Goal: Task Accomplishment & Management: Manage account settings

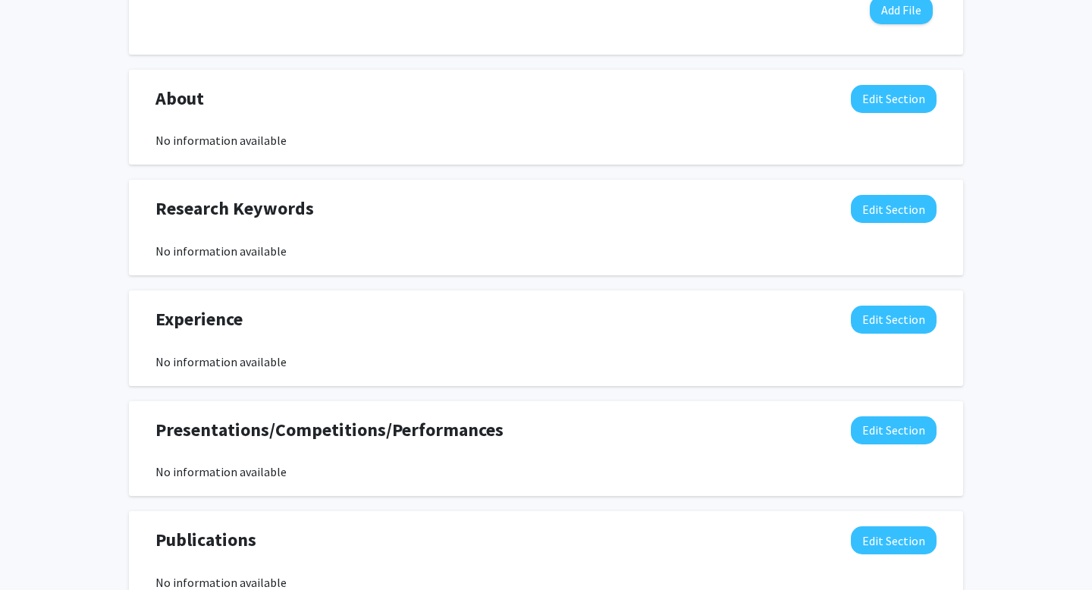
scroll to position [641, 0]
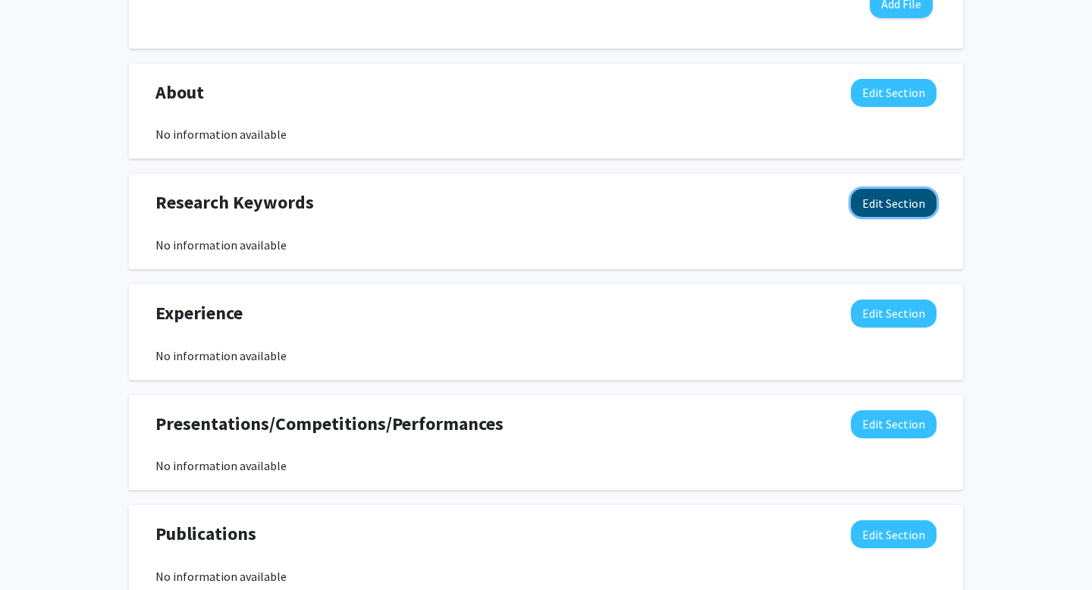
click at [892, 199] on button "Edit Section" at bounding box center [894, 203] width 86 height 28
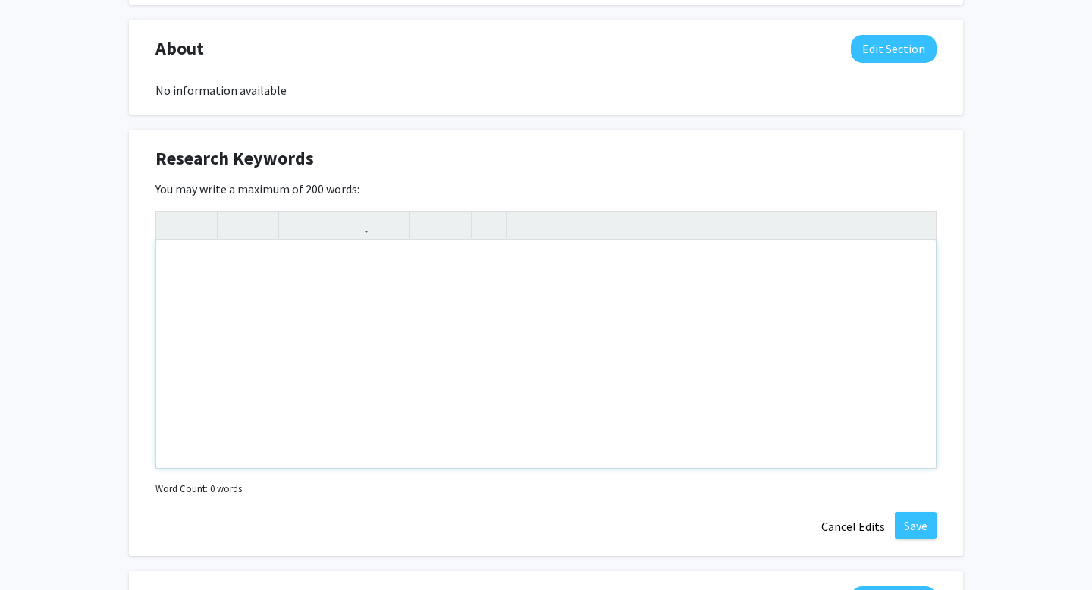
scroll to position [688, 0]
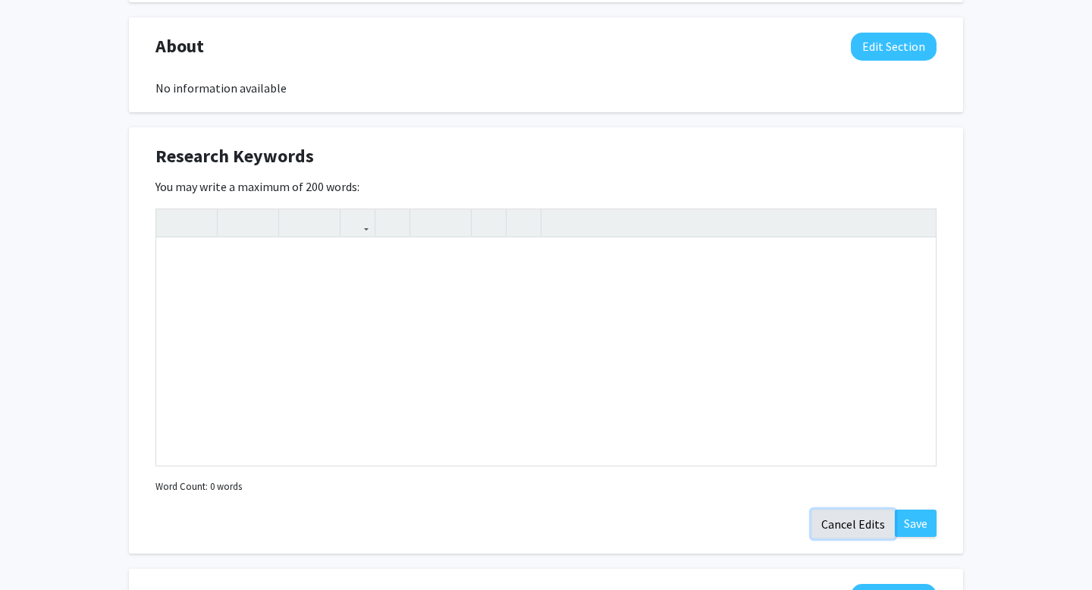
click at [841, 522] on button "Cancel Edits" at bounding box center [852, 524] width 83 height 29
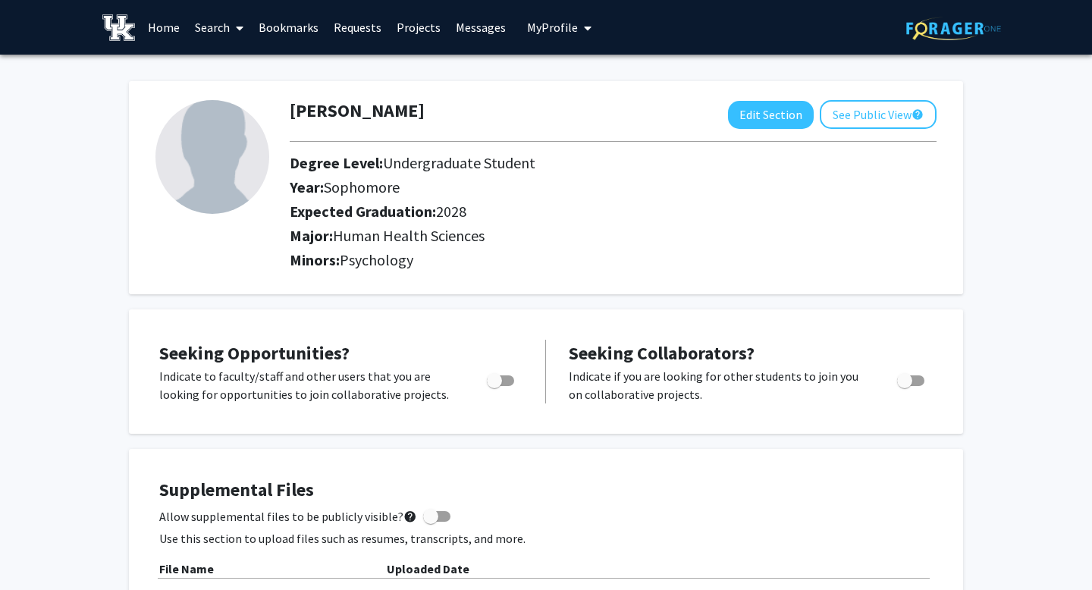
scroll to position [42, 0]
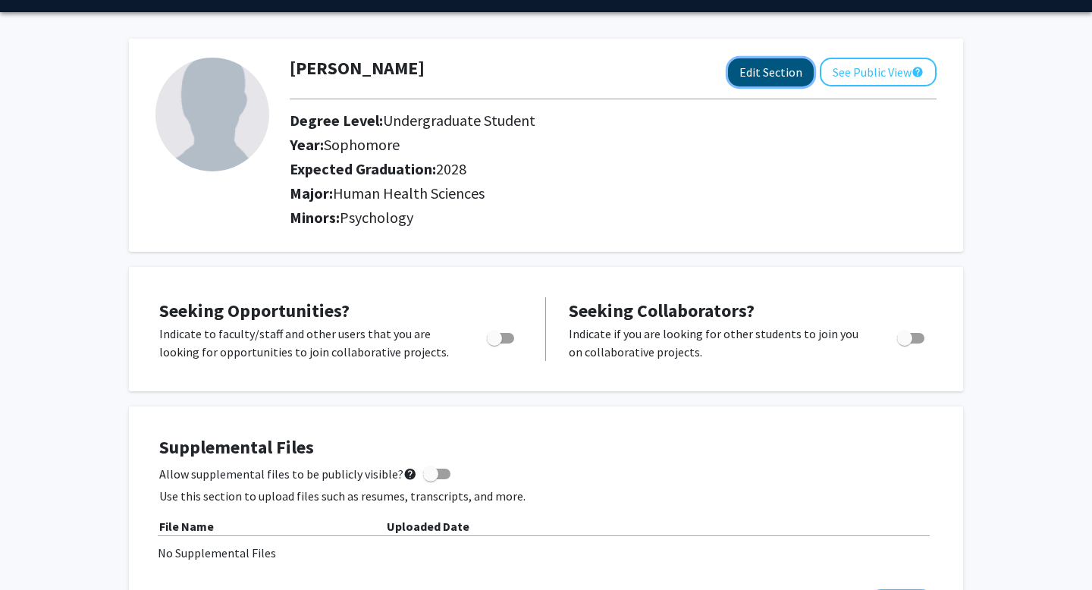
click at [757, 79] on button "Edit Section" at bounding box center [771, 72] width 86 height 28
select select "sophomore"
select select "2028"
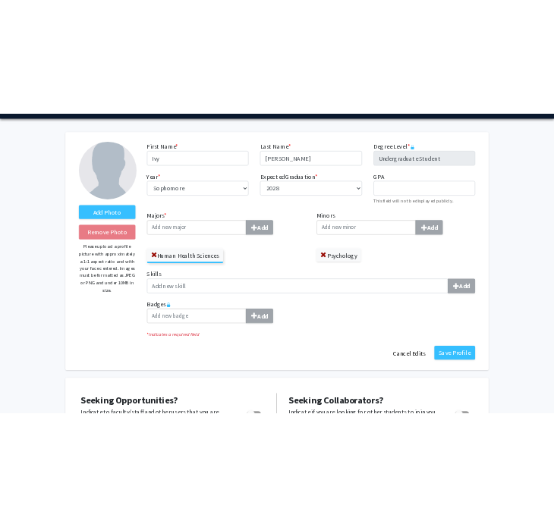
scroll to position [30, 0]
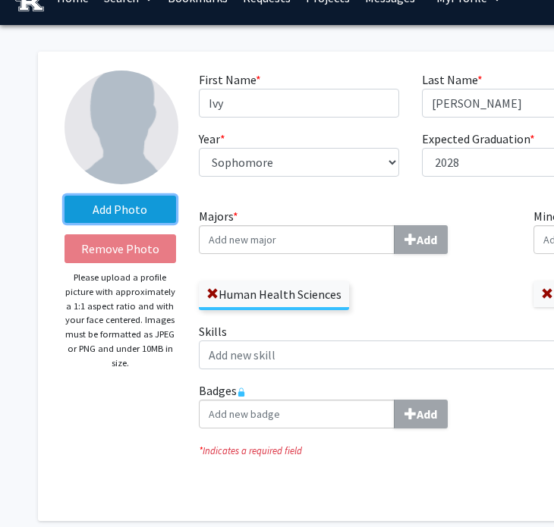
click at [146, 213] on label "Add Photo" at bounding box center [119, 209] width 111 height 27
click at [0, 0] on input "Add Photo" at bounding box center [0, 0] width 0 height 0
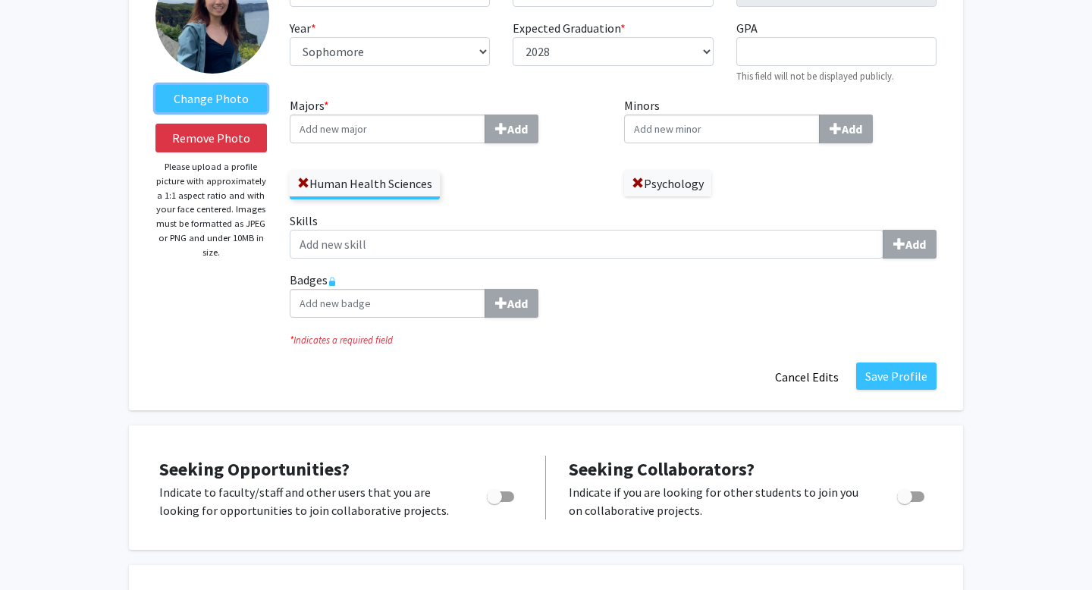
scroll to position [116, 0]
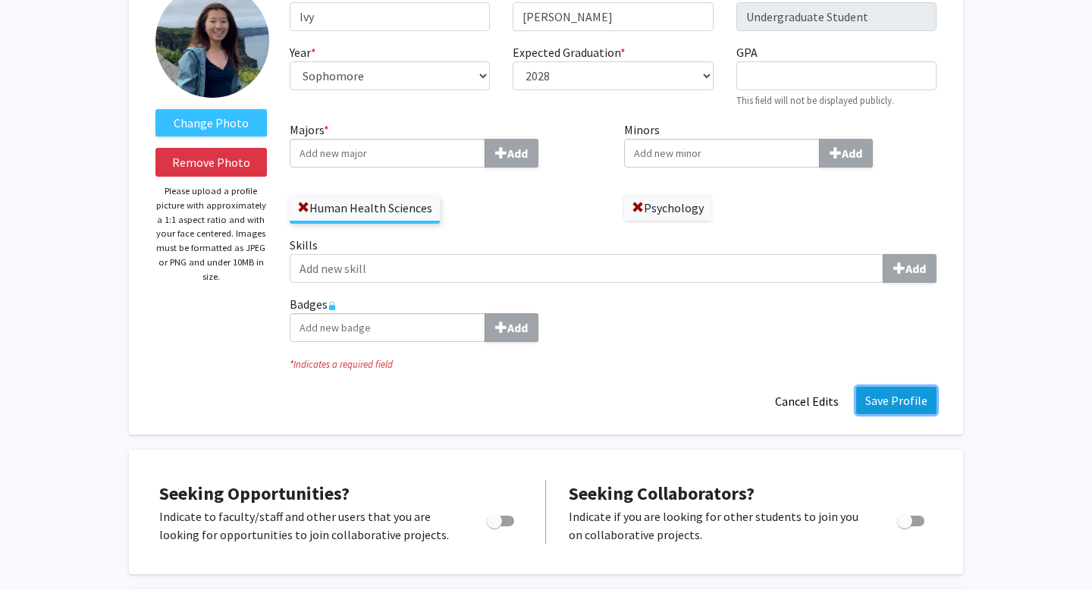
click at [898, 401] on button "Save Profile" at bounding box center [896, 400] width 80 height 27
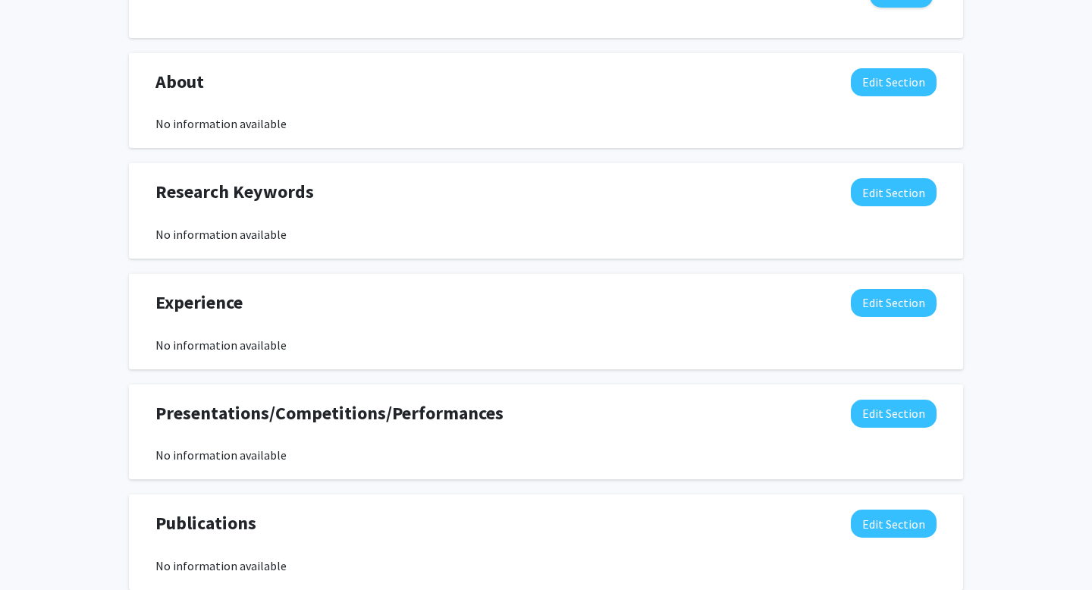
scroll to position [654, 0]
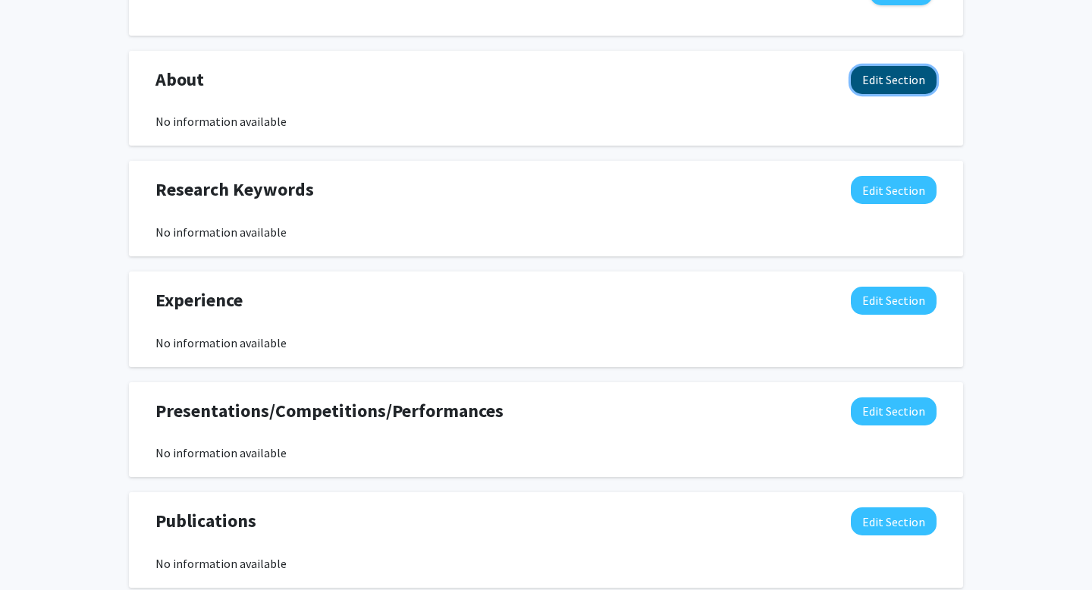
click at [904, 80] on button "Edit Section" at bounding box center [894, 80] width 86 height 28
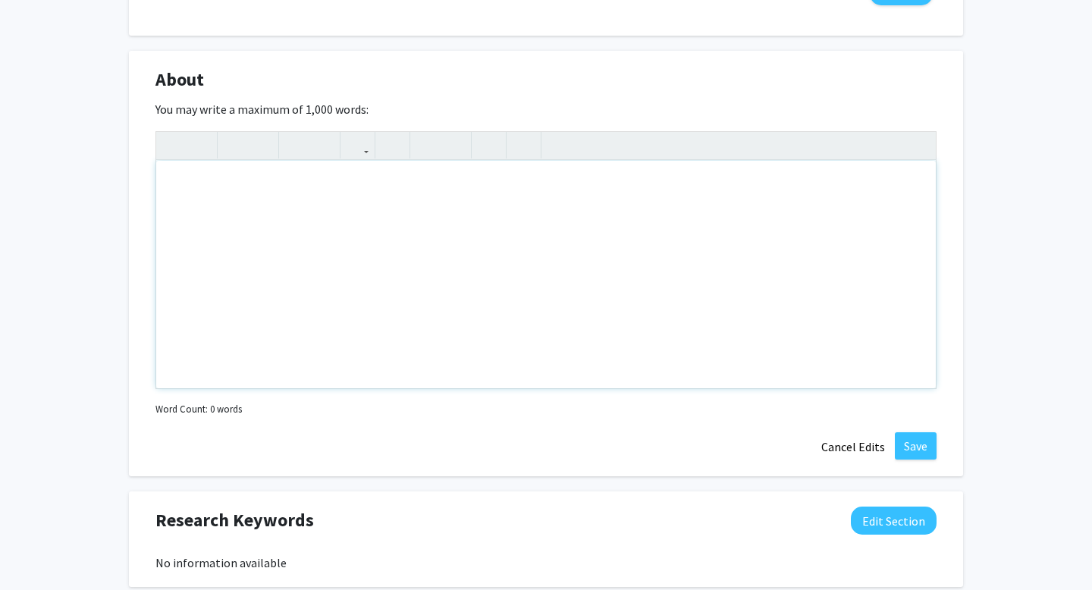
click at [420, 300] on div "Note to users with screen readers: Please deactivate our accessibility plugin f…" at bounding box center [545, 274] width 779 height 227
click at [487, 189] on div "Hello! I am a second year Human Health Science Major with a psychology minor" at bounding box center [545, 274] width 779 height 227
click at [429, 192] on div "Hello! I am a second year Human Health Science Major with a Psychology minor" at bounding box center [545, 274] width 779 height 227
click at [594, 194] on div "Hello! I am a second year Human Health Science major with a Psychology minor" at bounding box center [545, 274] width 779 height 227
click at [644, 184] on div "Hello! I am a second-year Human Health Science major with a Psychology minor on…" at bounding box center [545, 274] width 779 height 227
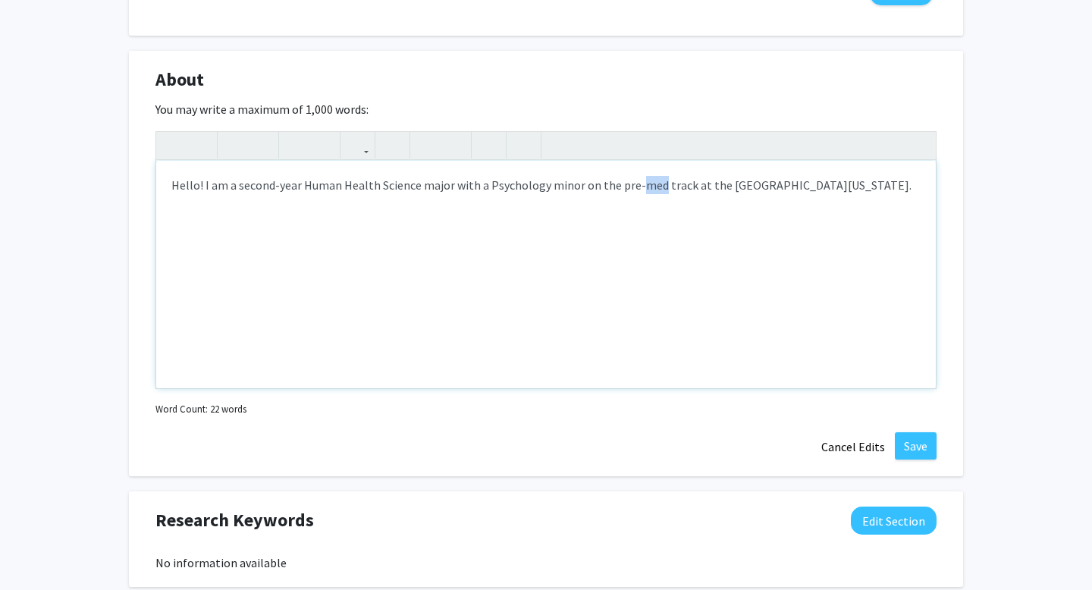
click at [644, 184] on div "Hello! I am a second-year Human Health Science major with a Psychology minor on…" at bounding box center [545, 274] width 779 height 227
click at [902, 195] on div "Hello! I am a second-year student majoring in Human Health Science with a minor…" at bounding box center [545, 274] width 779 height 227
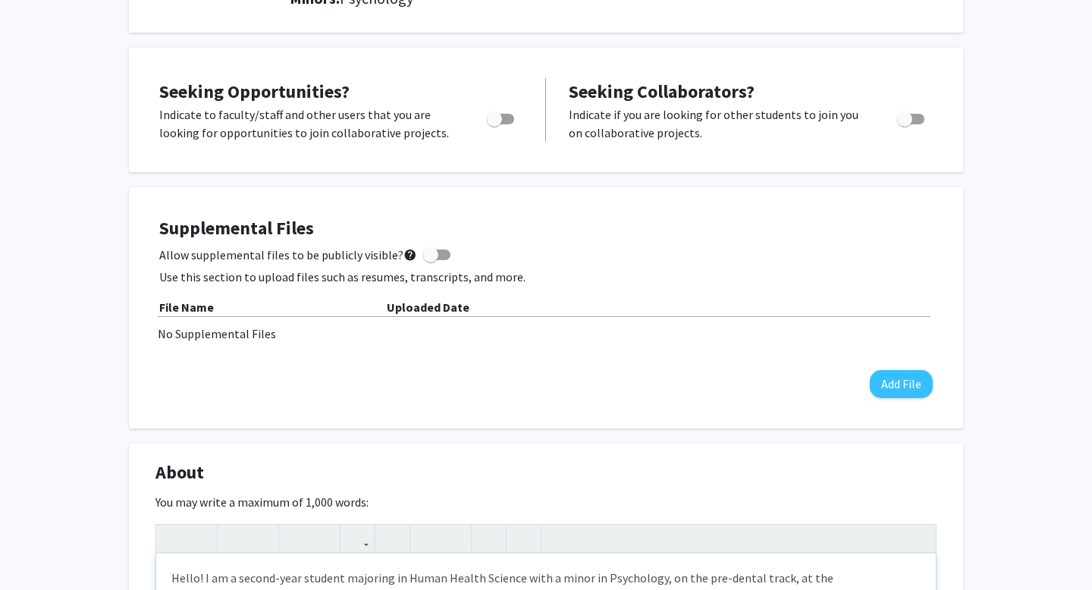
scroll to position [604, 0]
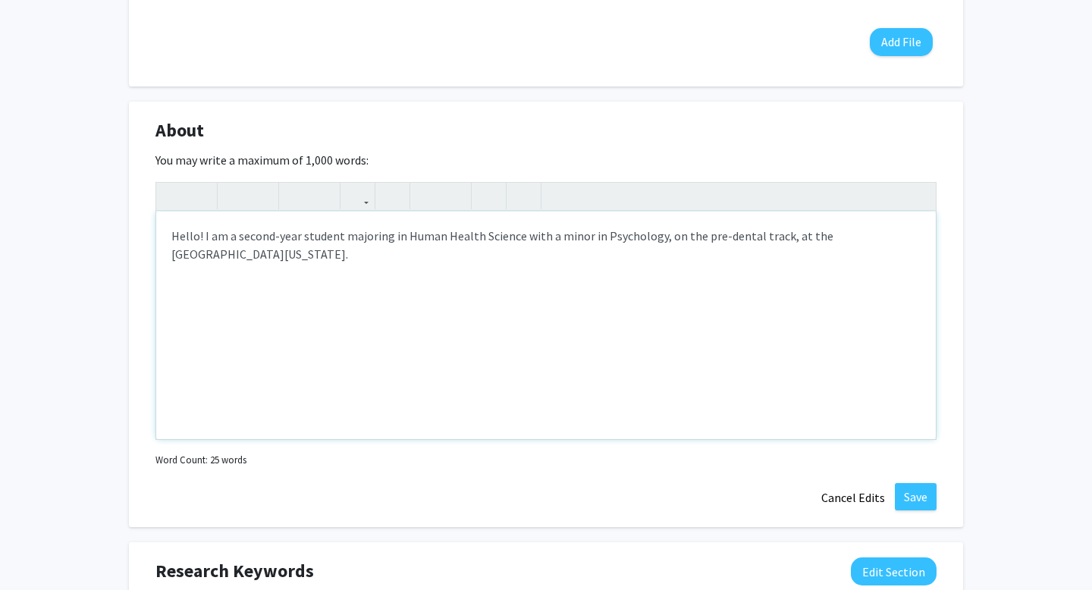
click at [240, 237] on div "Hello! I am a second-year student majoring in Human Health Science with a minor…" at bounding box center [545, 325] width 779 height 227
click at [246, 262] on div "Hello! I am a second-year student majoring in Human Health Science with a minor…" at bounding box center [545, 325] width 779 height 227
click at [582, 256] on div "Hello! I am a second-year student majoring in Human Health Science with a minor…" at bounding box center [545, 325] width 779 height 227
click at [660, 259] on div "Hello! I am a second-year student majoring in Human Health Science with a minor…" at bounding box center [545, 325] width 779 height 227
click at [845, 257] on div "Hello! I am a second-year student majoring in Human Health Science with a minor…" at bounding box center [545, 325] width 779 height 227
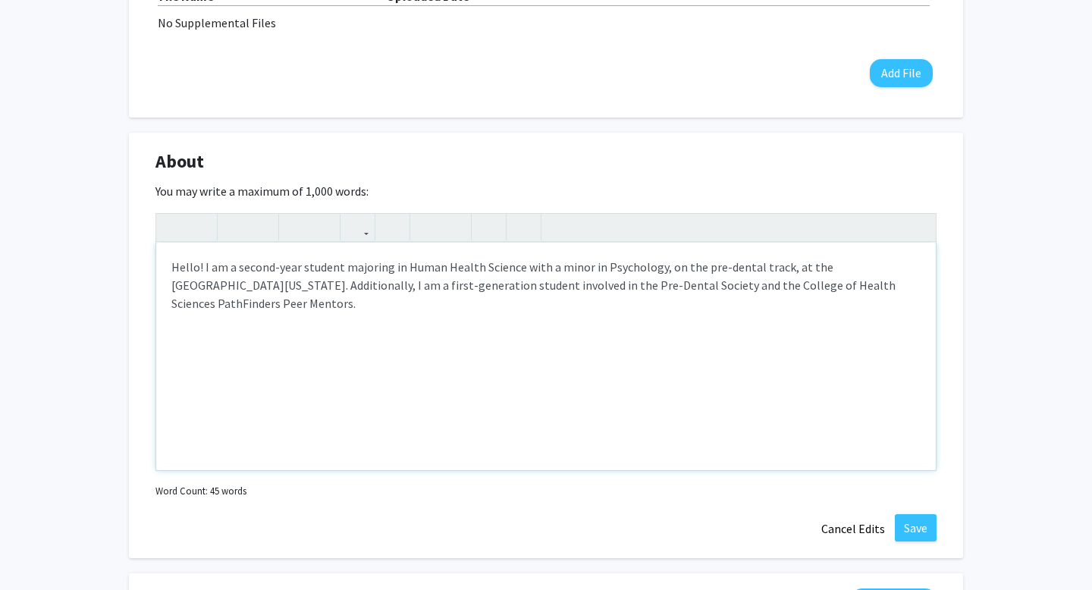
scroll to position [573, 0]
drag, startPoint x: 362, startPoint y: 314, endPoint x: 220, endPoint y: 304, distance: 142.1
click at [219, 304] on div "Hello! I am a second-year student majoring in Human Health Science with a minor…" at bounding box center [545, 355] width 779 height 227
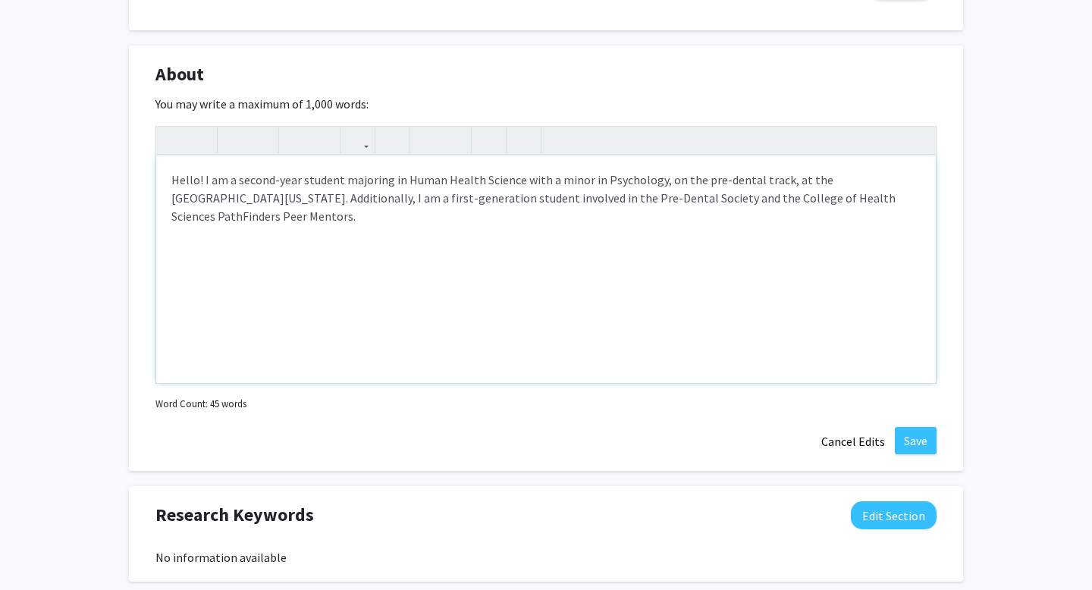
scroll to position [661, 0]
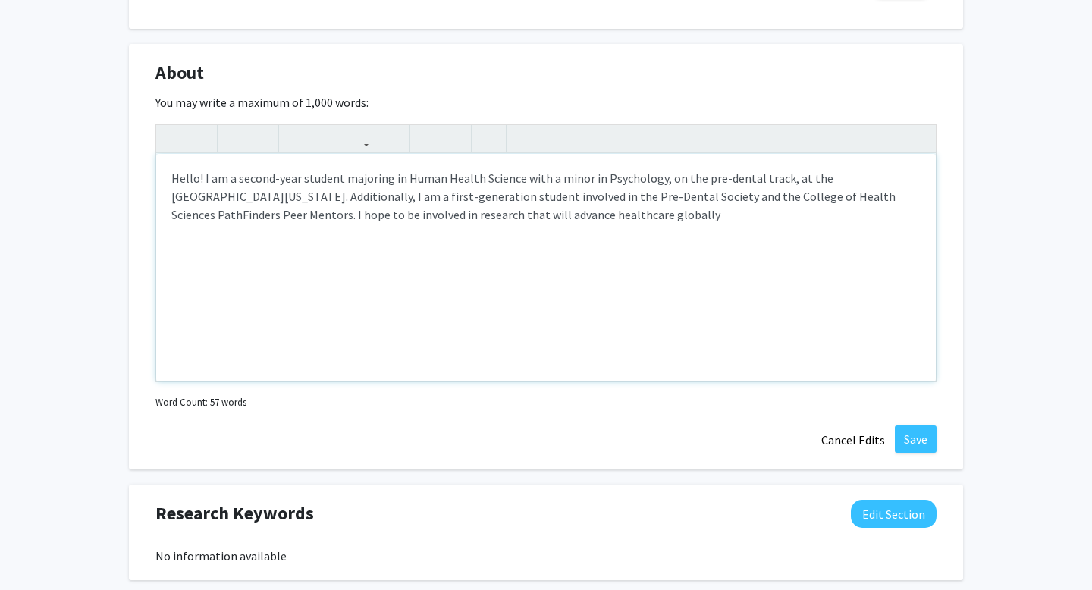
type textarea "Hello! I am a second-year student majoring in Human Health Science with a minor…"
click at [589, 245] on div "Hello! I am a second-year student majoring in Human Health Science with a minor…" at bounding box center [545, 267] width 779 height 227
click at [576, 215] on div "Hello! I am a second-year student majoring in Human Health Science with a minor…" at bounding box center [545, 267] width 779 height 227
click at [917, 438] on button "Save" at bounding box center [916, 438] width 42 height 27
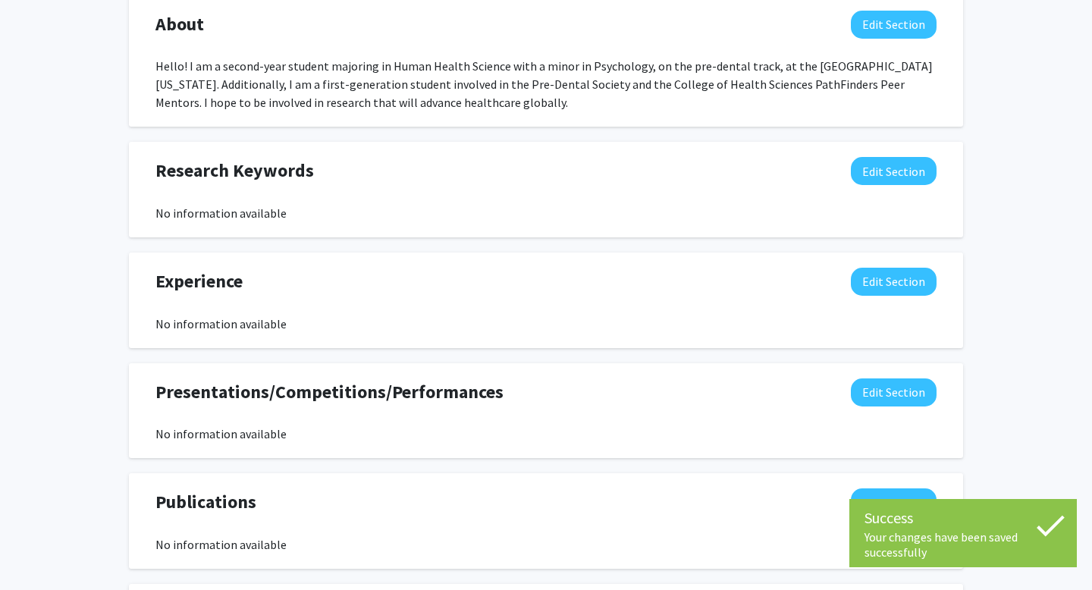
scroll to position [701, 0]
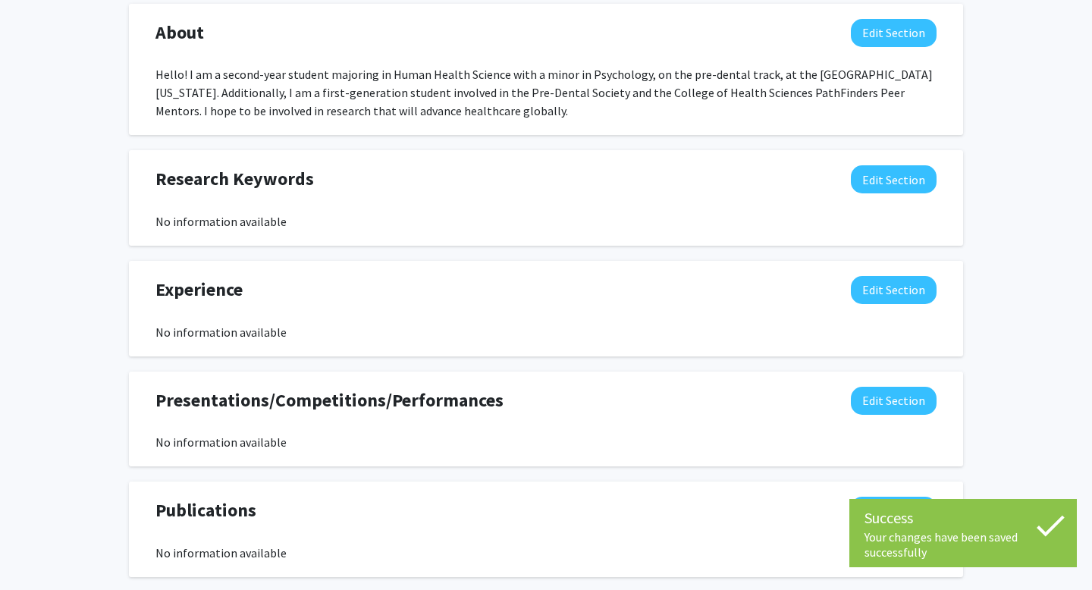
click at [919, 162] on div "Research Keywords Edit Section No information available You may write a maximum…" at bounding box center [546, 198] width 834 height 96
click at [902, 174] on button "Edit Section" at bounding box center [894, 179] width 86 height 28
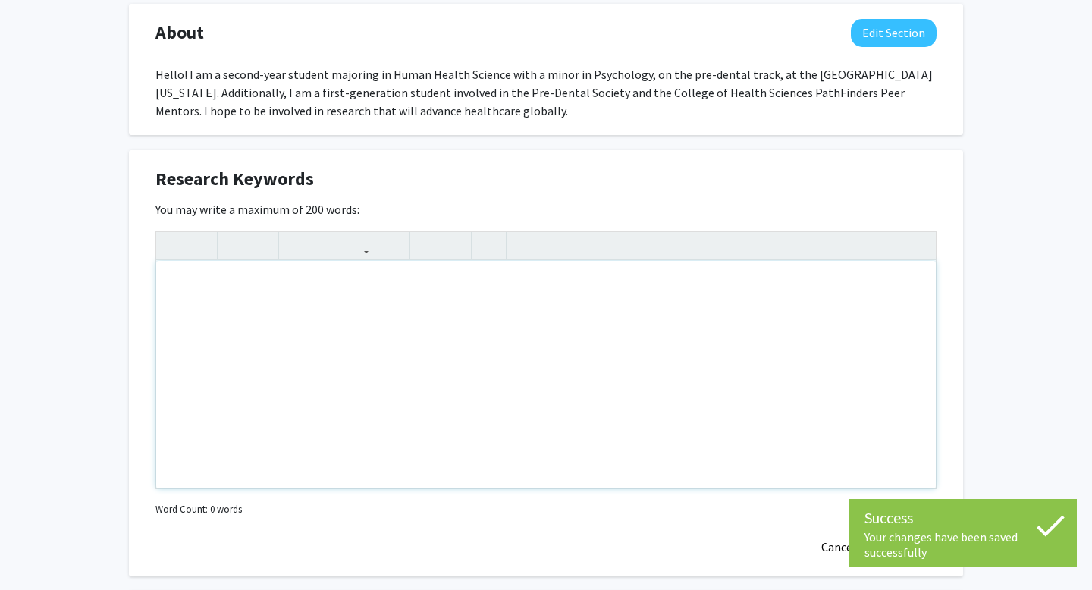
click at [325, 363] on div "Note to users with screen readers: Please deactivate our accessibility plugin f…" at bounding box center [545, 374] width 779 height 227
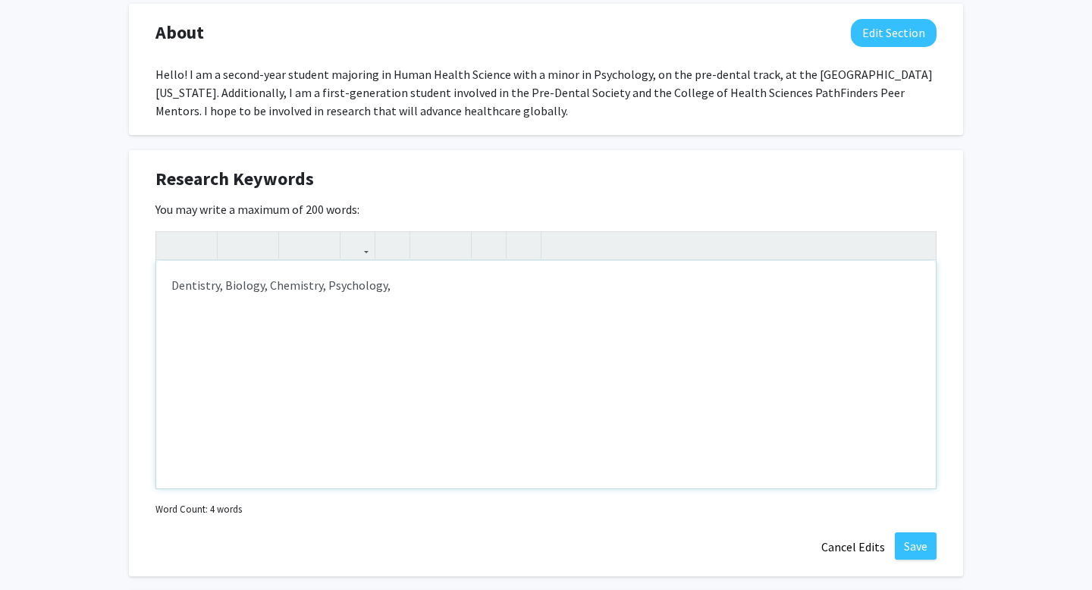
click at [225, 287] on div "Dentistry, Biology, Chemistry, Psychology," at bounding box center [545, 374] width 779 height 227
click at [456, 279] on div "Dentistry, Periodontics, Biology, Chemistry, Psychology," at bounding box center [545, 374] width 779 height 227
type textarea "Dentistry, Periodontics, Biology, Chemistry, Psychology"
click at [917, 544] on button "Save" at bounding box center [916, 545] width 42 height 27
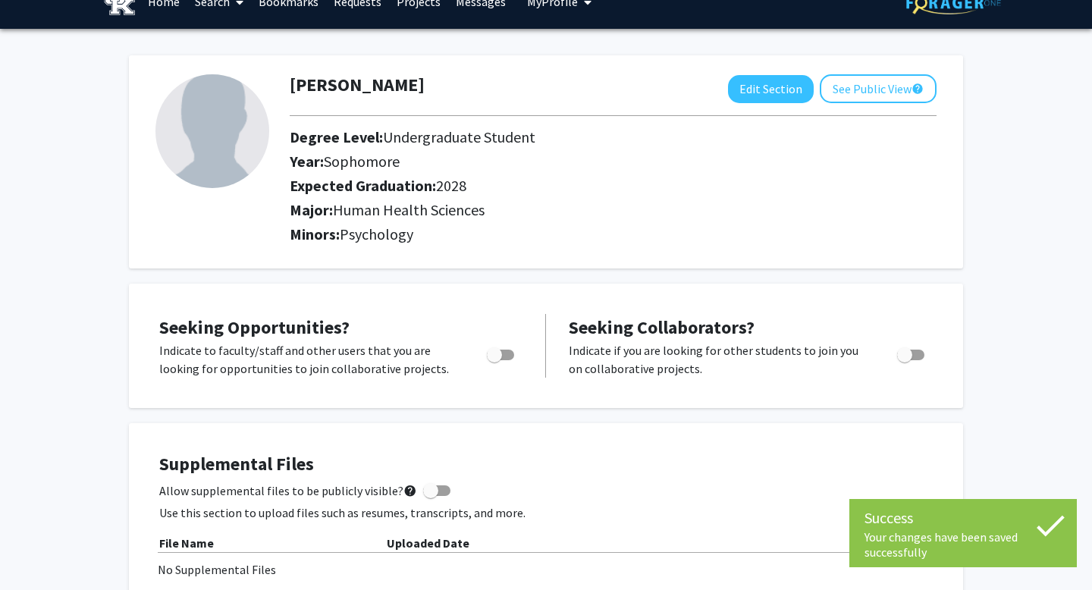
scroll to position [0, 0]
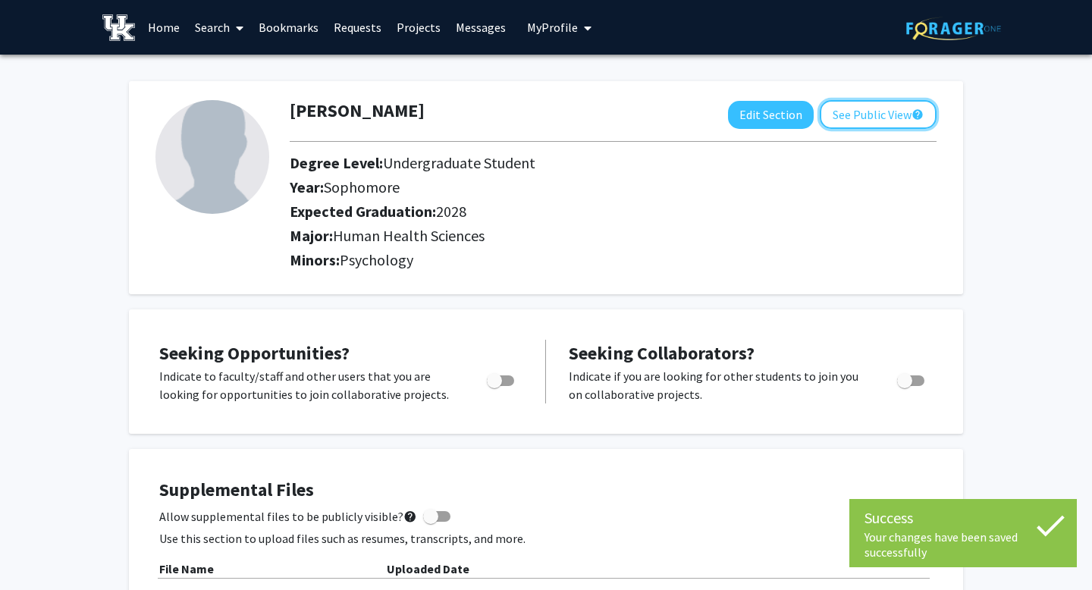
click at [870, 115] on button "See Public View help" at bounding box center [878, 114] width 117 height 29
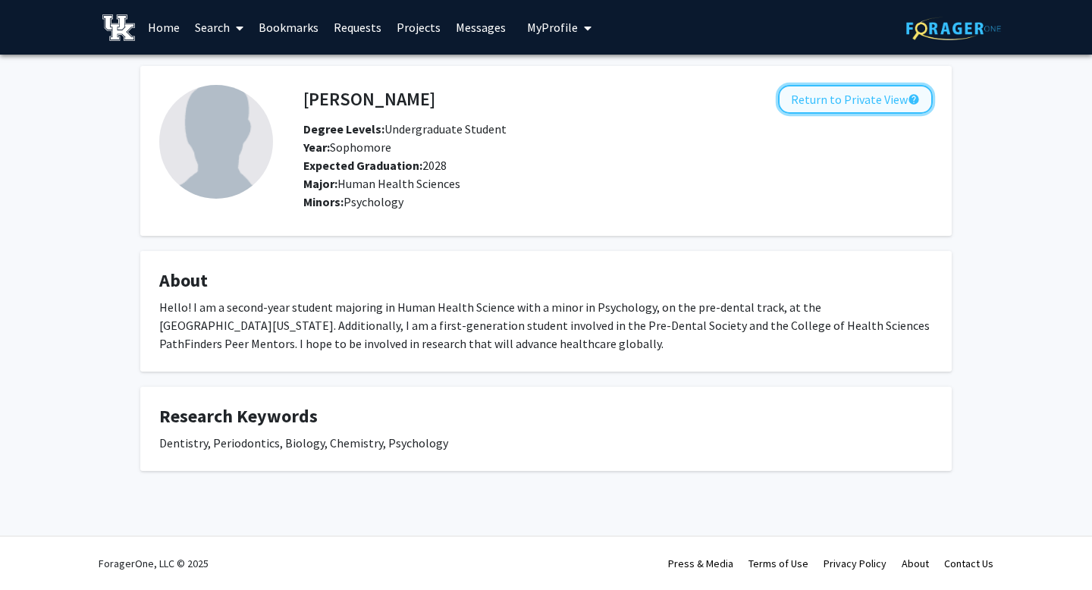
click at [853, 93] on button "Return to Private View help" at bounding box center [855, 99] width 155 height 29
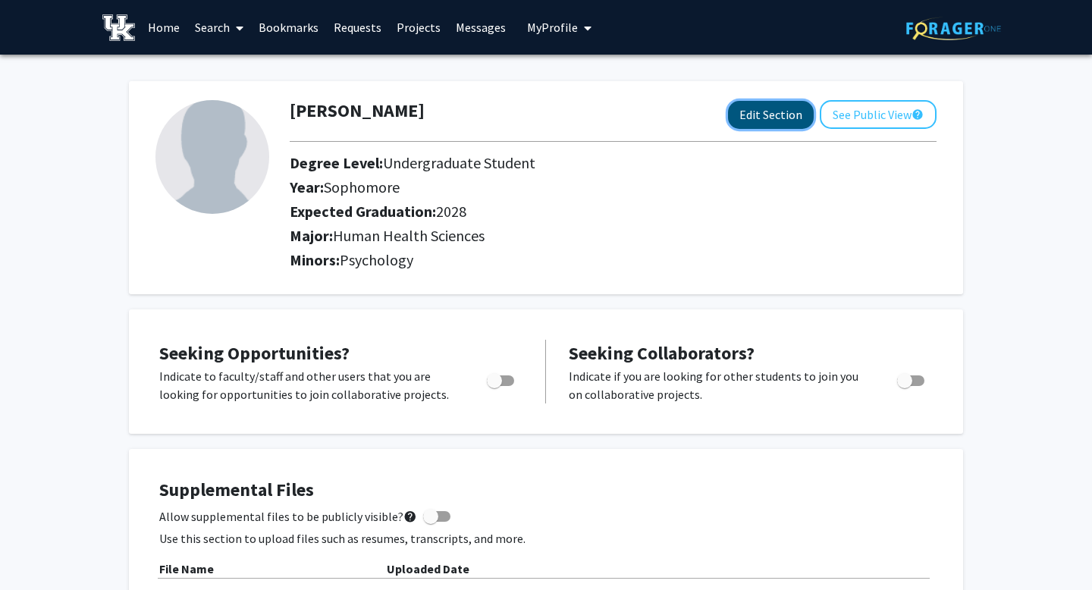
click at [750, 105] on button "Edit Section" at bounding box center [771, 115] width 86 height 28
select select "sophomore"
select select "2028"
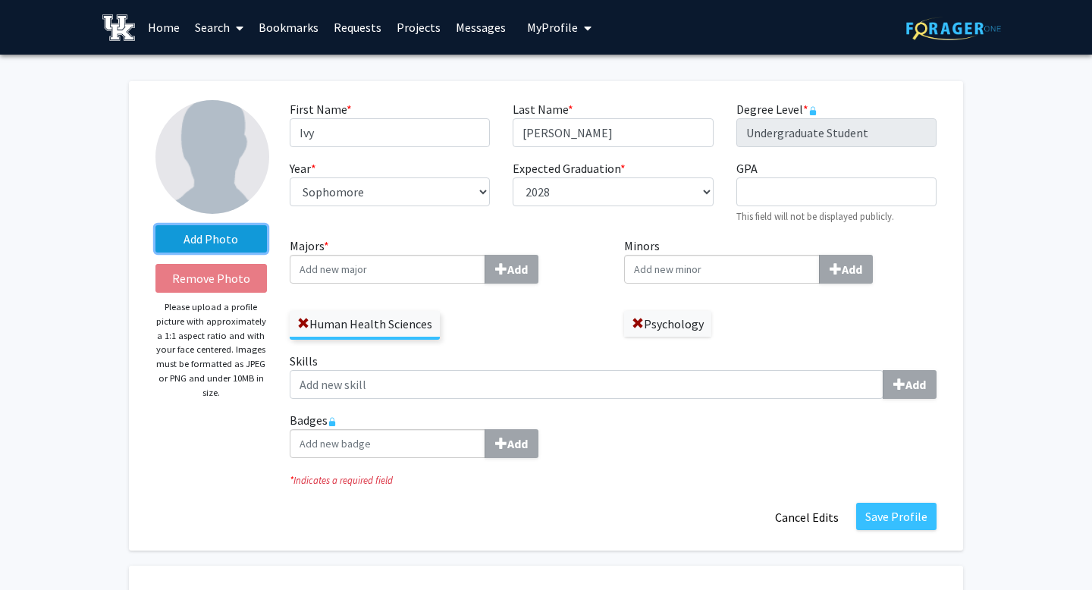
click at [231, 237] on label "Add Photo" at bounding box center [210, 238] width 111 height 27
click at [0, 0] on input "Add Photo" at bounding box center [0, 0] width 0 height 0
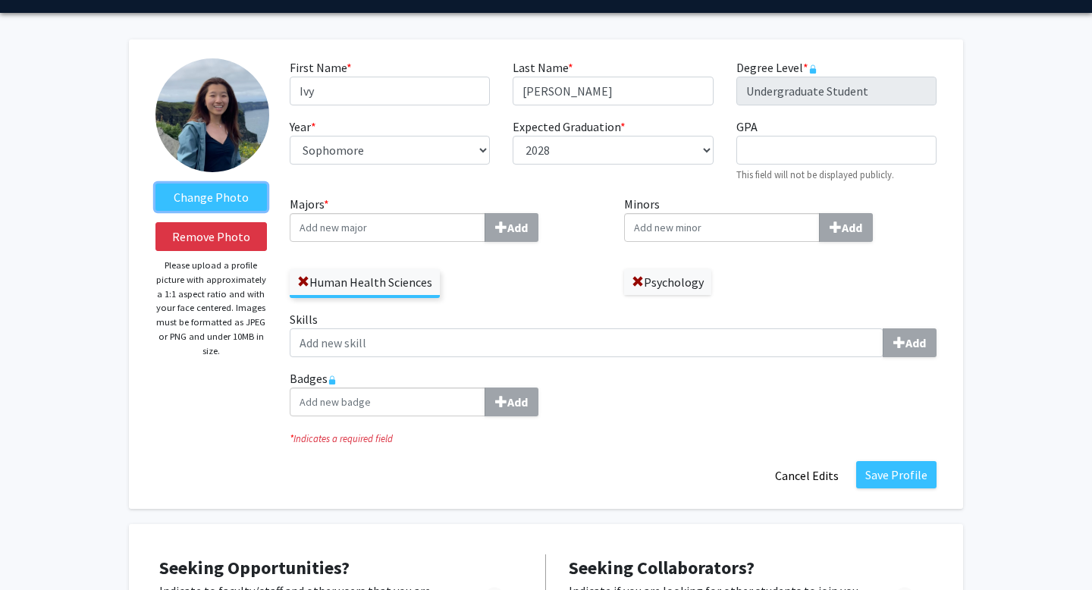
scroll to position [43, 0]
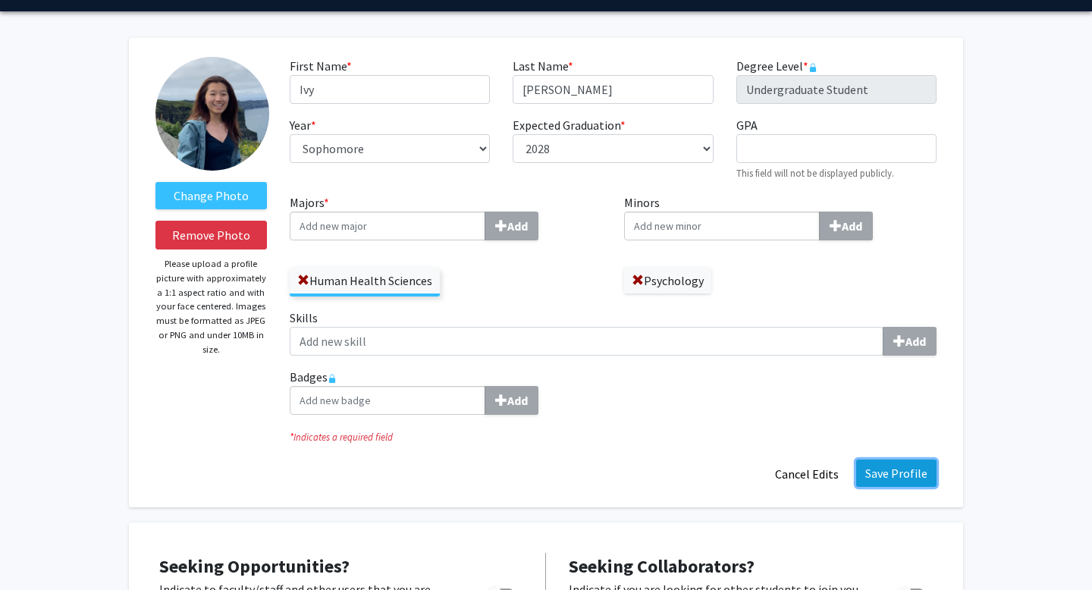
click at [908, 469] on button "Save Profile" at bounding box center [896, 473] width 80 height 27
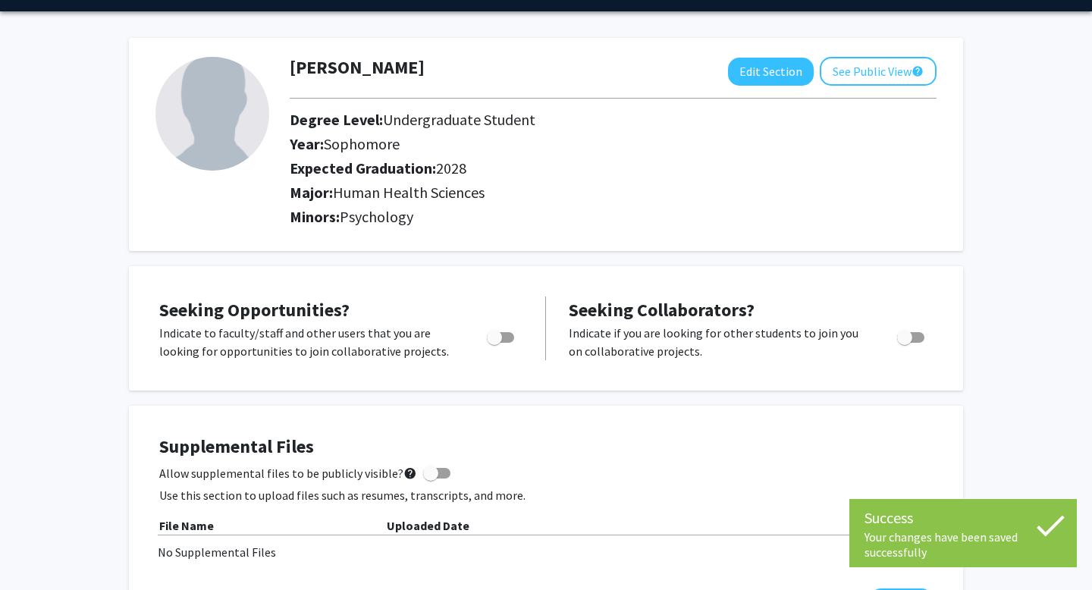
scroll to position [0, 0]
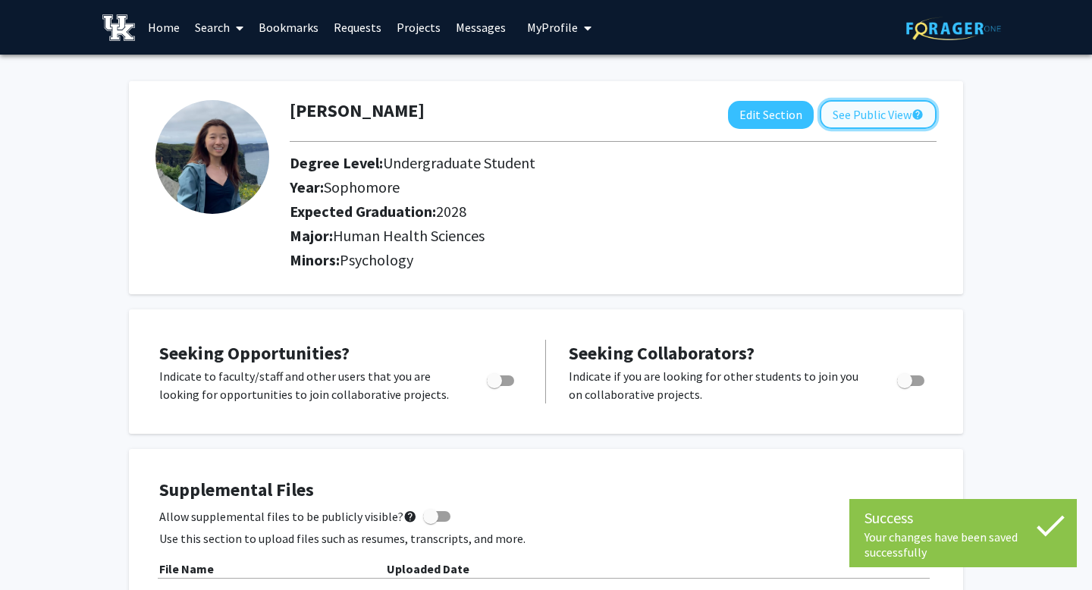
click at [880, 114] on button "See Public View help" at bounding box center [878, 114] width 117 height 29
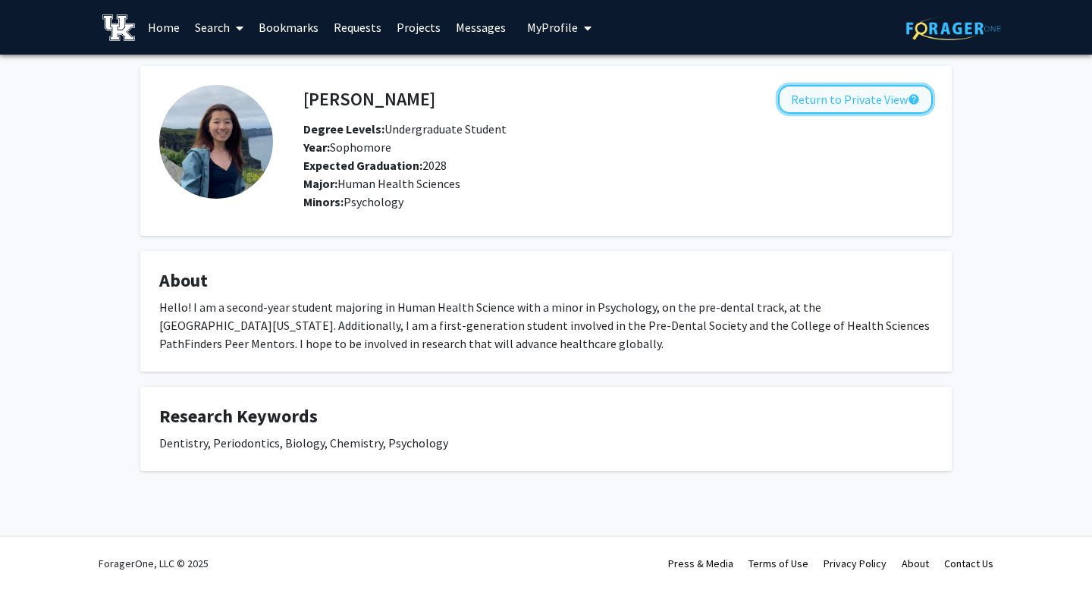
click at [883, 97] on button "Return to Private View help" at bounding box center [855, 99] width 155 height 29
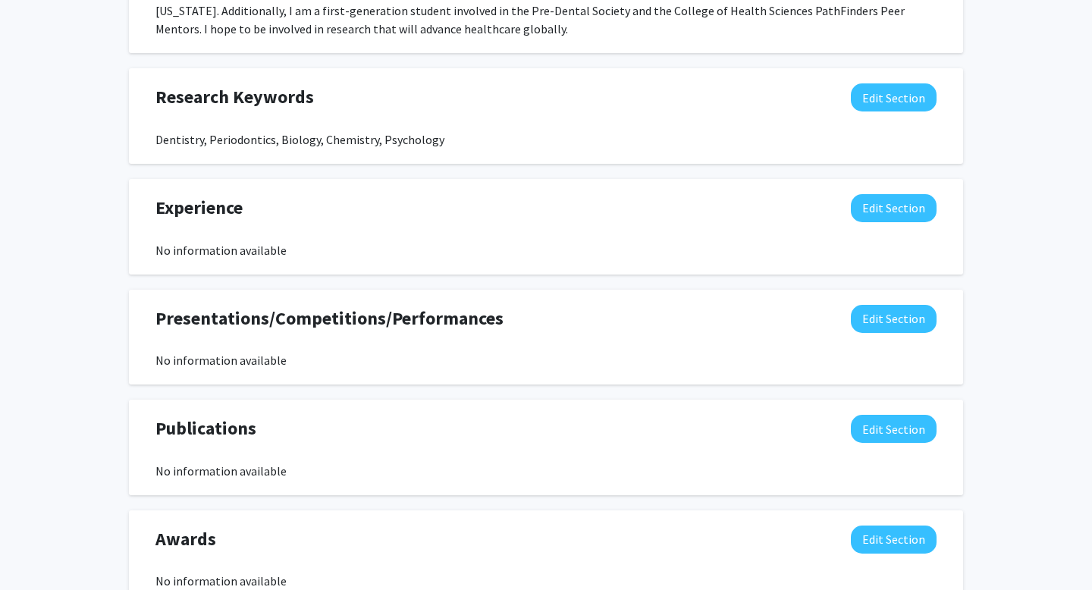
scroll to position [805, 0]
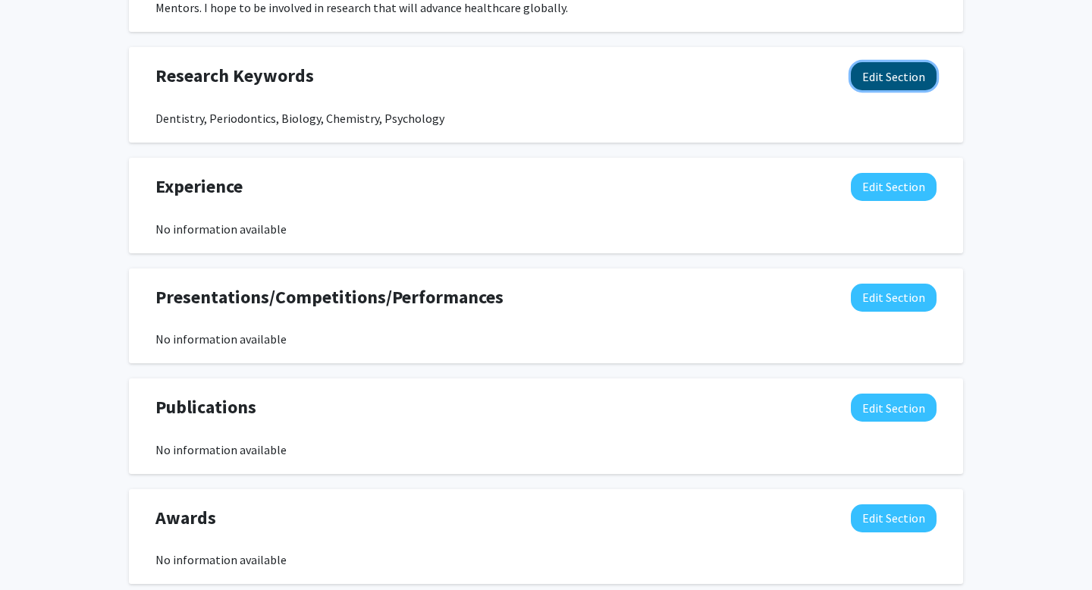
click at [909, 70] on button "Edit Section" at bounding box center [894, 76] width 86 height 28
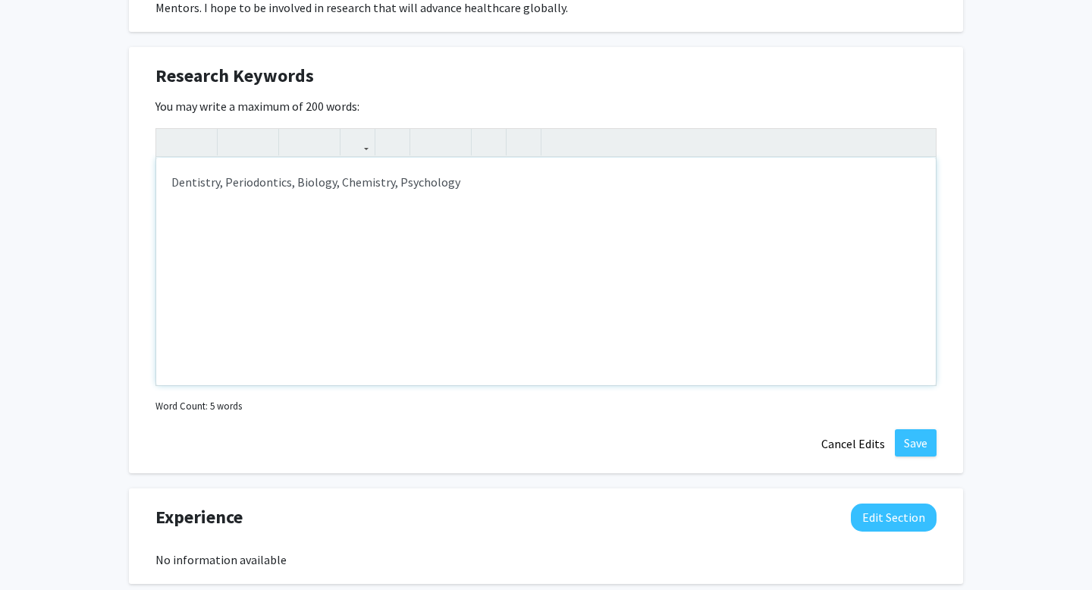
click at [227, 185] on div "Dentistry, Periodontics, Biology, Chemistry, Psychology" at bounding box center [545, 271] width 779 height 227
click at [221, 182] on div "Dentistry, Periodontics, Biology, Chemistry, Psychology" at bounding box center [545, 271] width 779 height 227
click at [292, 183] on div "Dentistry, Periodontics, Biology, Chemistry, Psychology" at bounding box center [545, 271] width 779 height 227
click at [518, 178] on div "Dentistry, Periodontics, Orthodontics, Biology, Chemistry, Psychology" at bounding box center [545, 271] width 779 height 227
click at [529, 182] on div "Dentistry, Periodontics, Orthodontics, Biology, Chemistry, Psychology" at bounding box center [545, 271] width 779 height 227
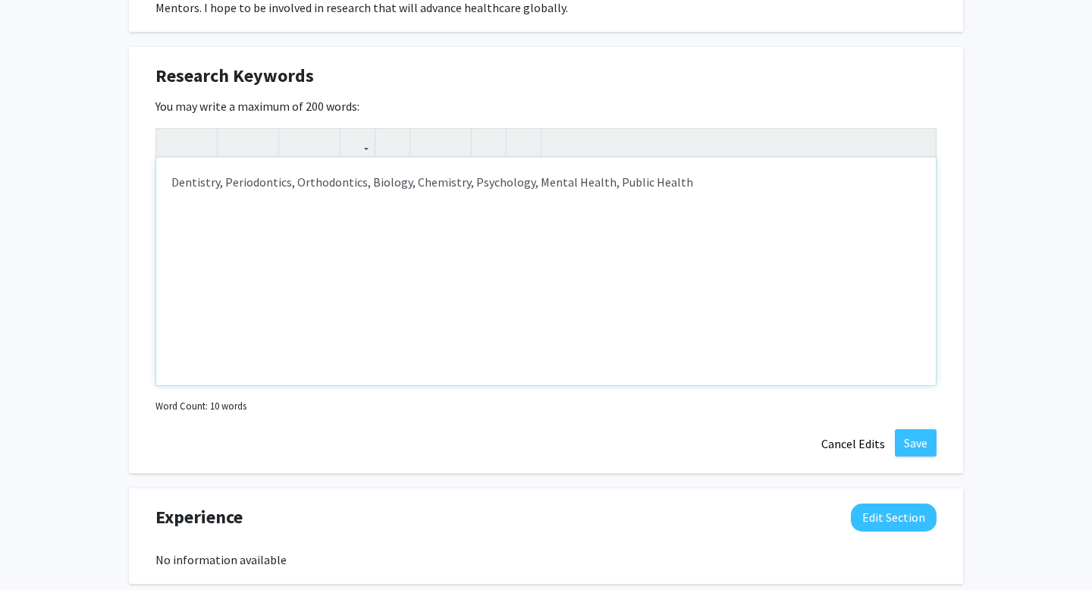
type textarea "Dentistry, Periodontics, Orthodontics, Biology, Chemistry, Psychology, Mental H…"
click at [926, 444] on button "Save" at bounding box center [916, 442] width 42 height 27
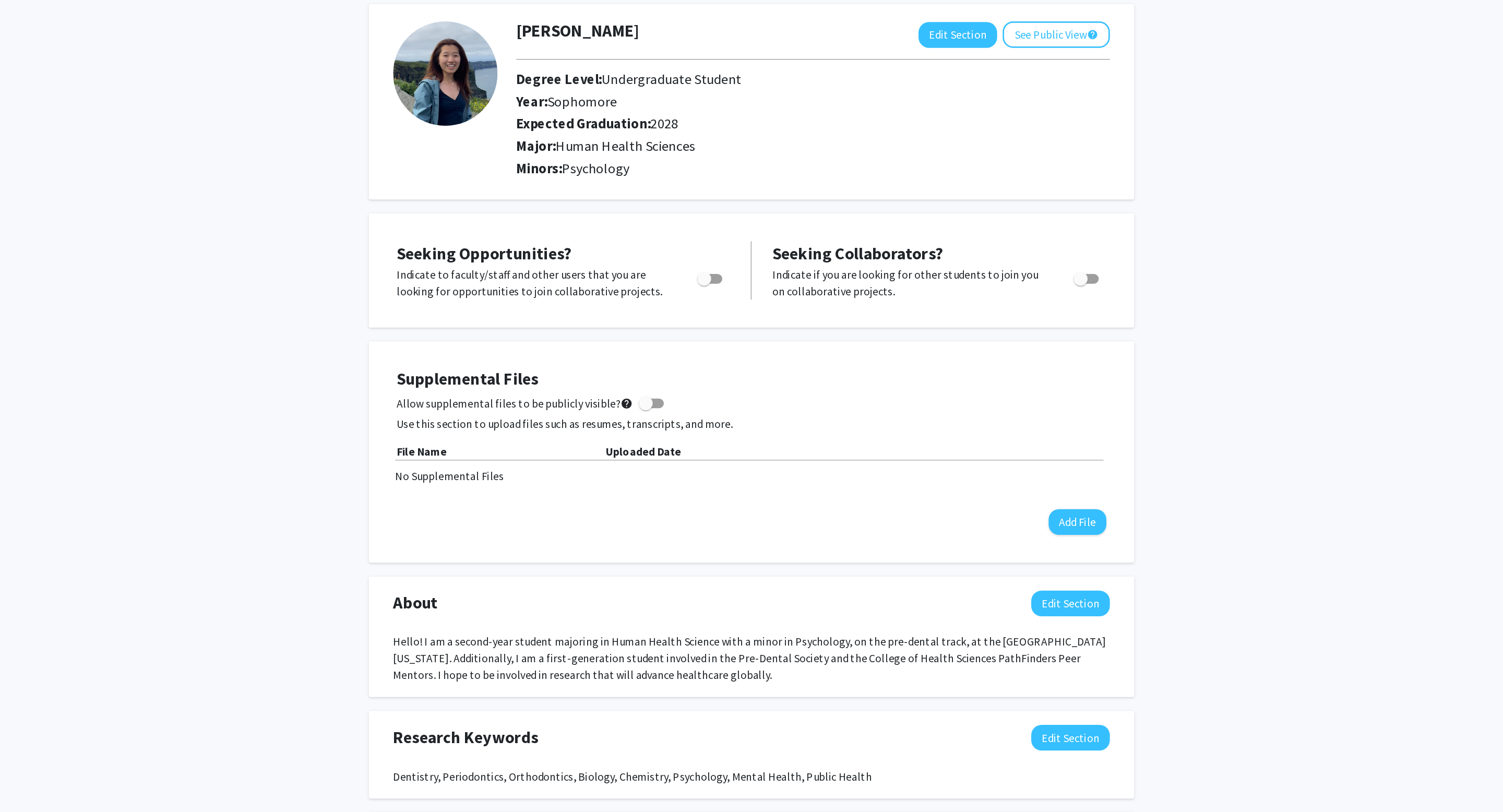
scroll to position [53, 0]
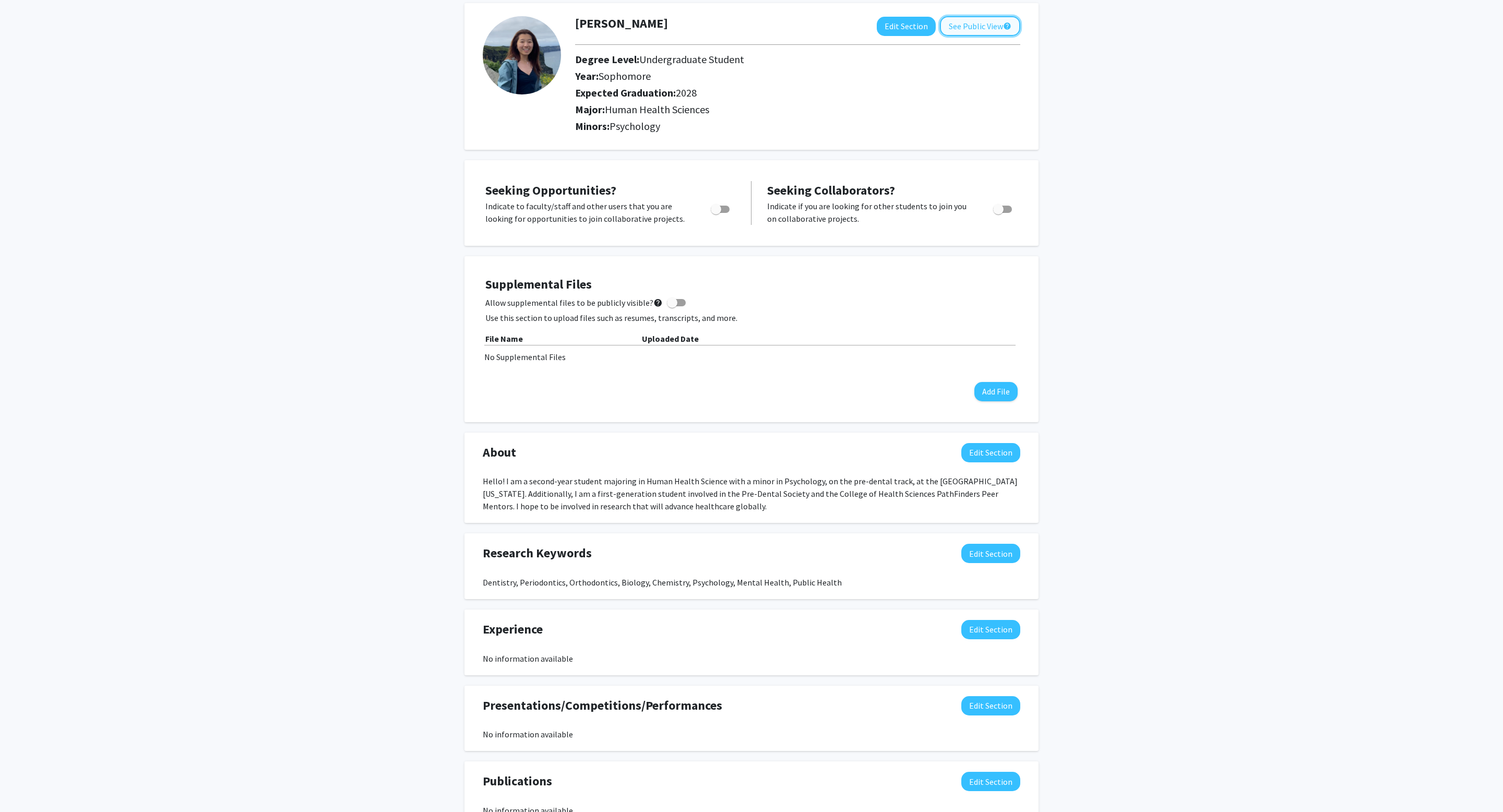
click at [751, 23] on button "See Public View help" at bounding box center [980, 26] width 81 height 20
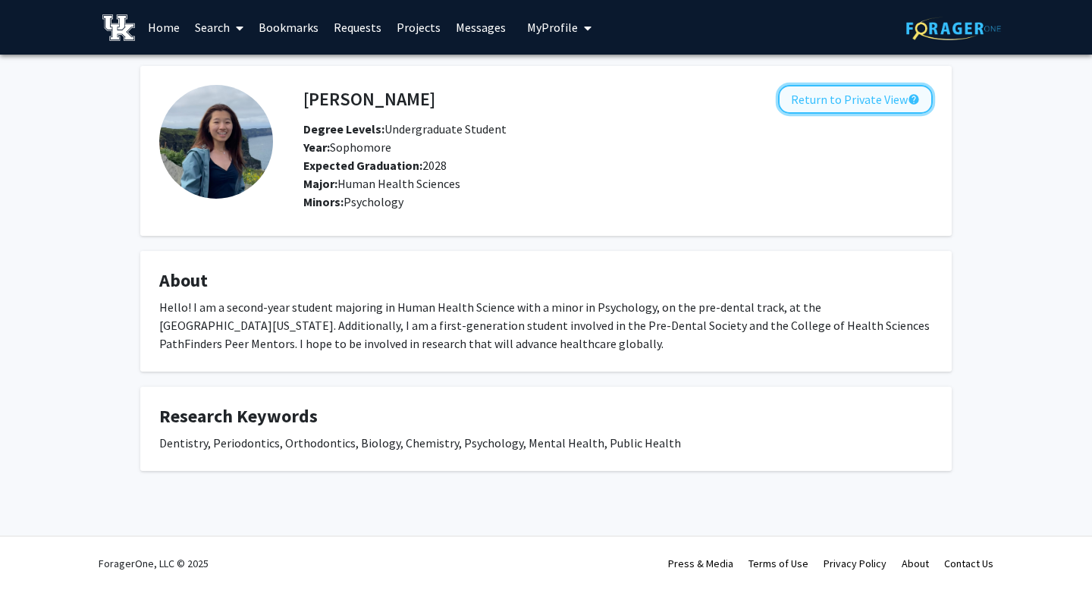
click at [827, 99] on button "Return to Private View help" at bounding box center [855, 99] width 155 height 29
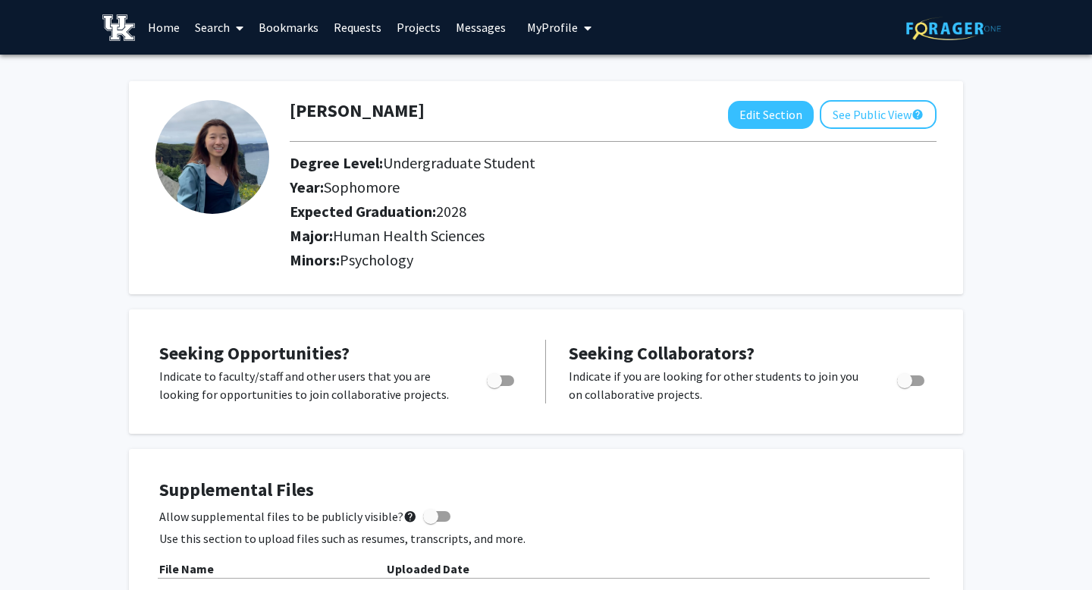
scroll to position [31, 0]
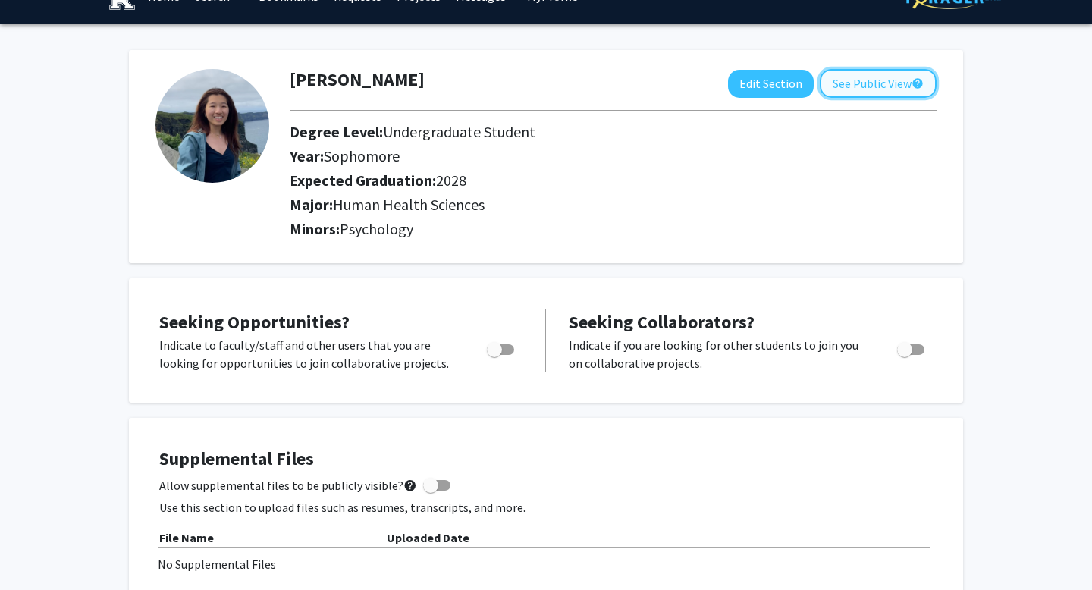
click at [856, 93] on button "See Public View help" at bounding box center [878, 83] width 117 height 29
